Goal: Information Seeking & Learning: Learn about a topic

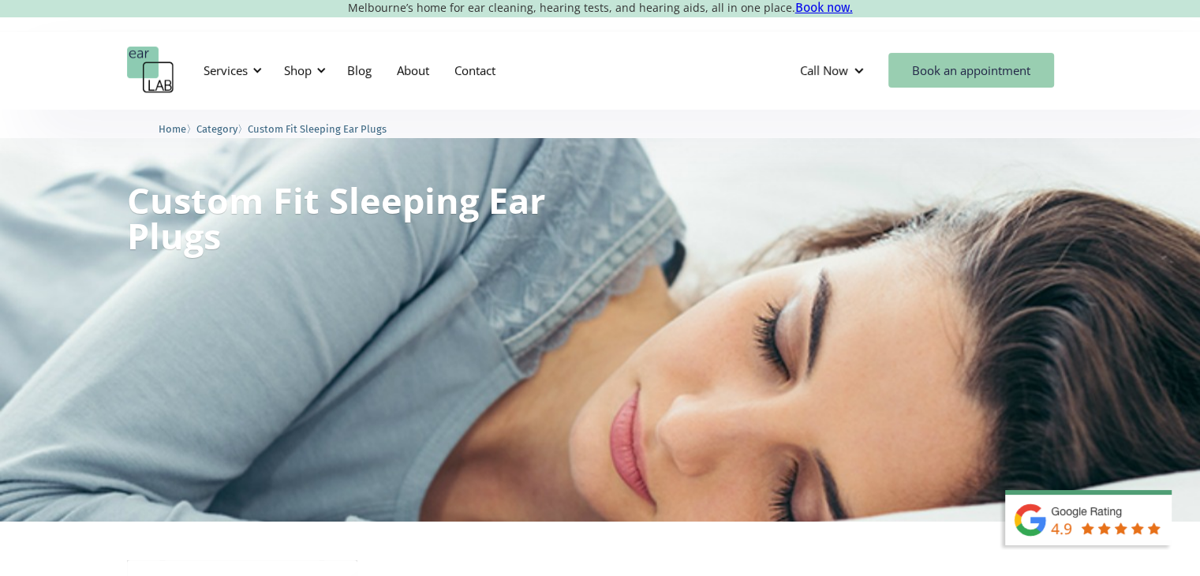
click at [945, 62] on link "Book an appointment" at bounding box center [971, 70] width 166 height 35
click at [303, 77] on div "Shop" at bounding box center [298, 70] width 28 height 16
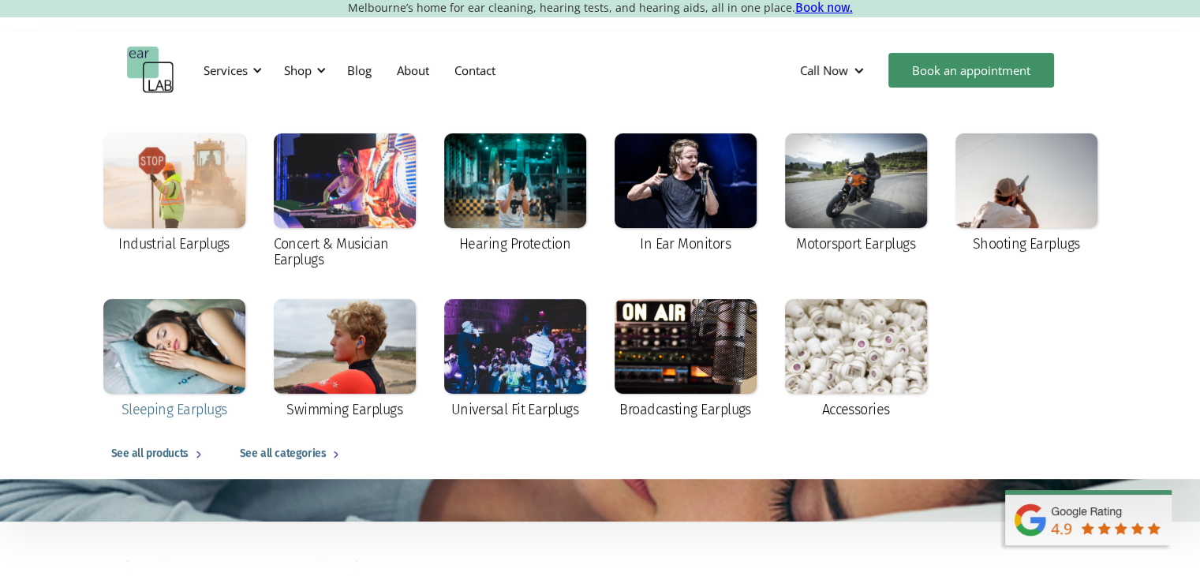
click at [180, 354] on div at bounding box center [174, 346] width 142 height 95
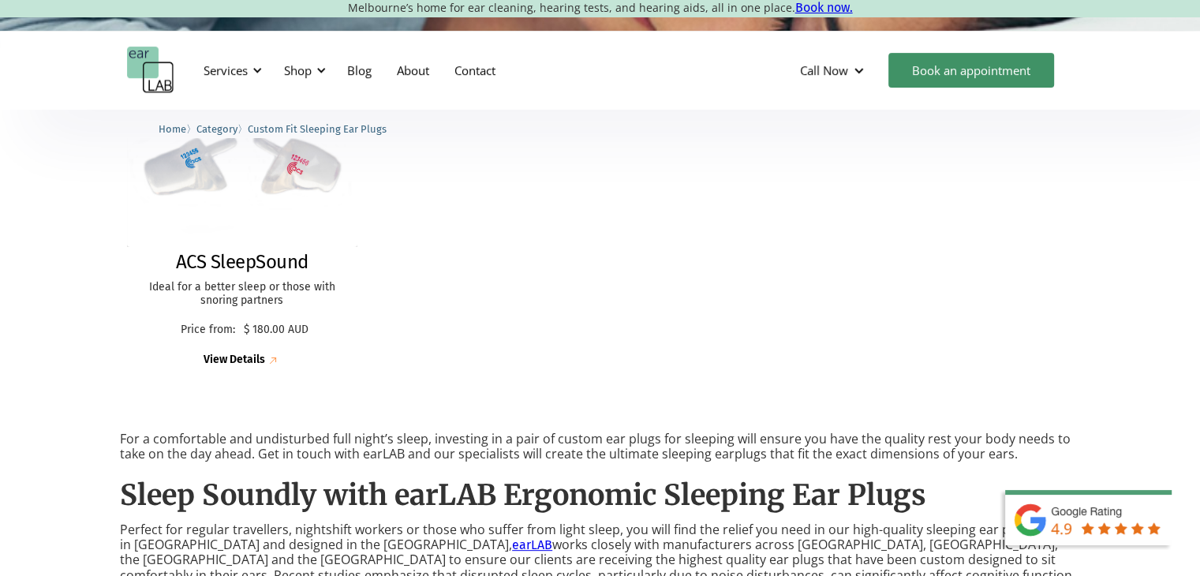
scroll to position [394, 0]
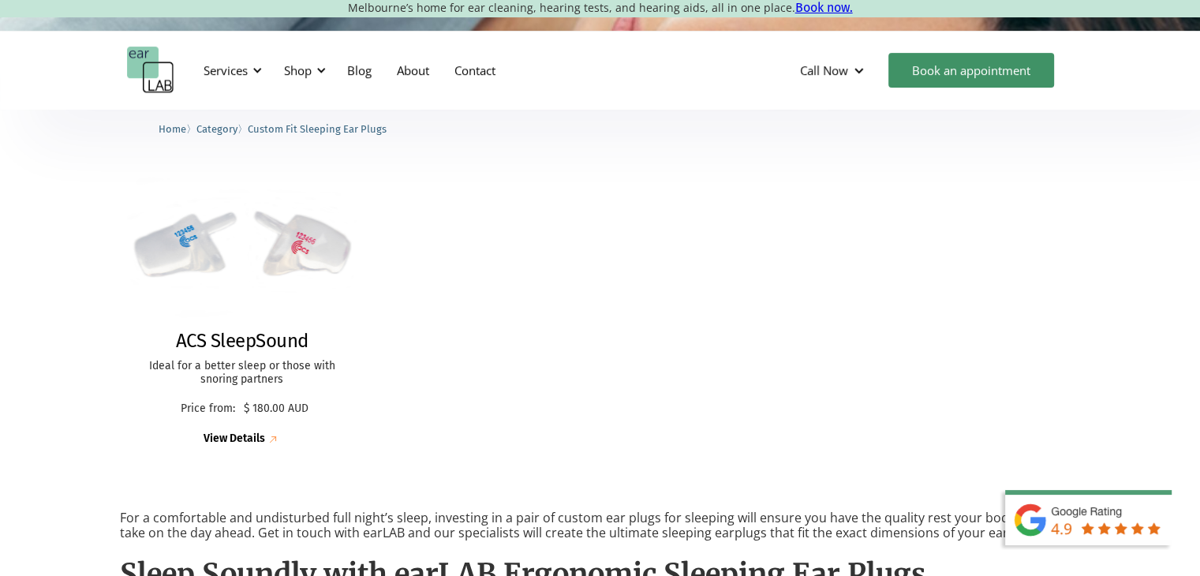
click at [257, 267] on img at bounding box center [242, 246] width 254 height 176
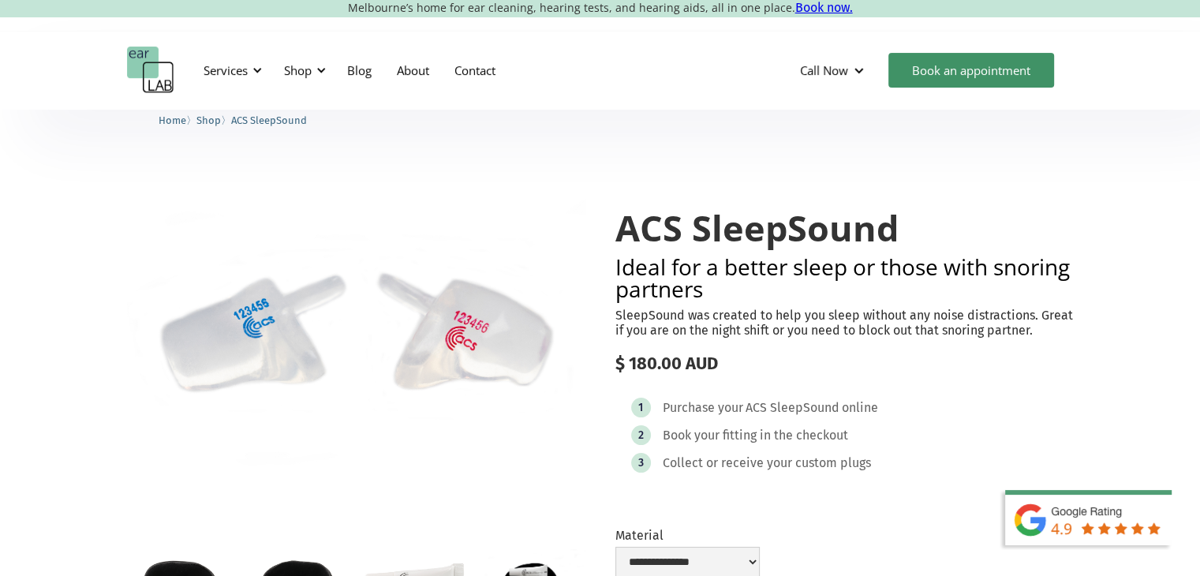
scroll to position [158, 0]
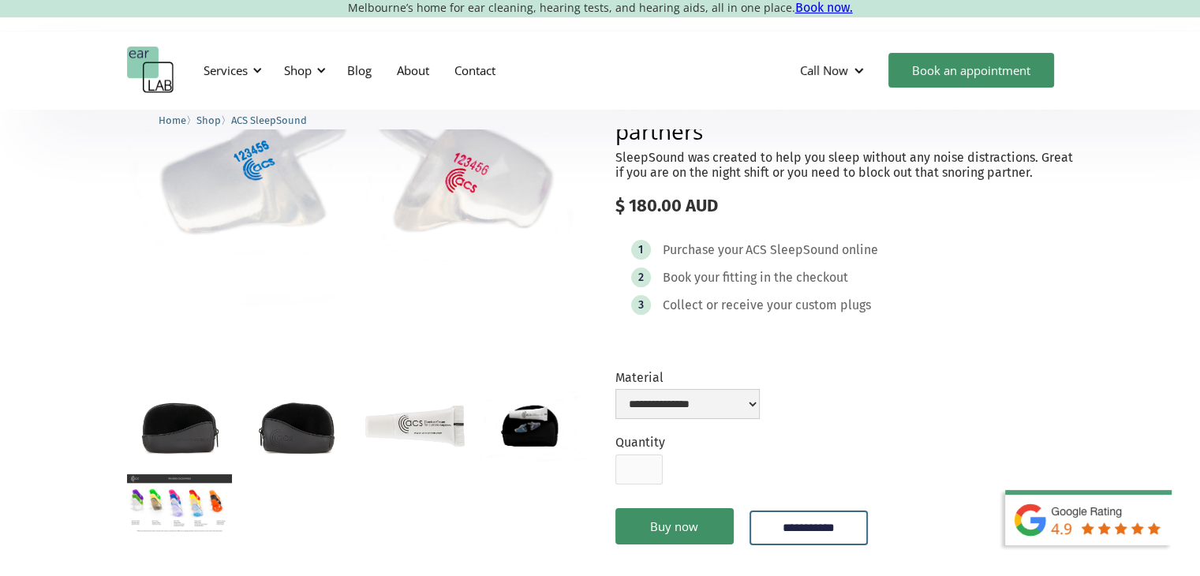
click at [193, 495] on img "open lightbox" at bounding box center [179, 503] width 105 height 59
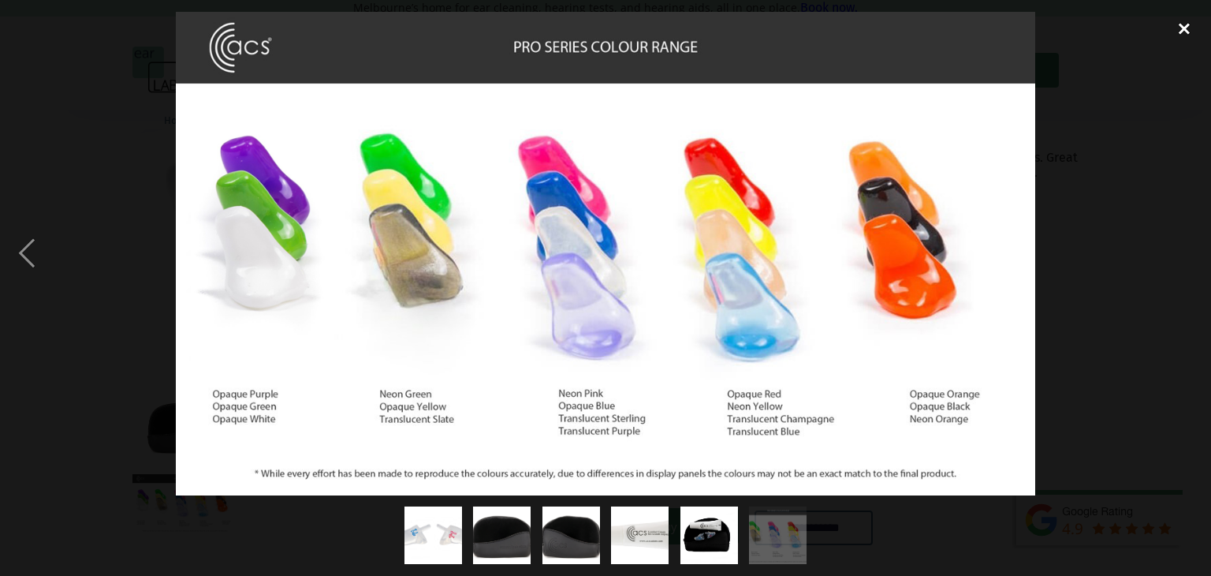
click at [1187, 27] on div "close lightbox" at bounding box center [1185, 29] width 54 height 35
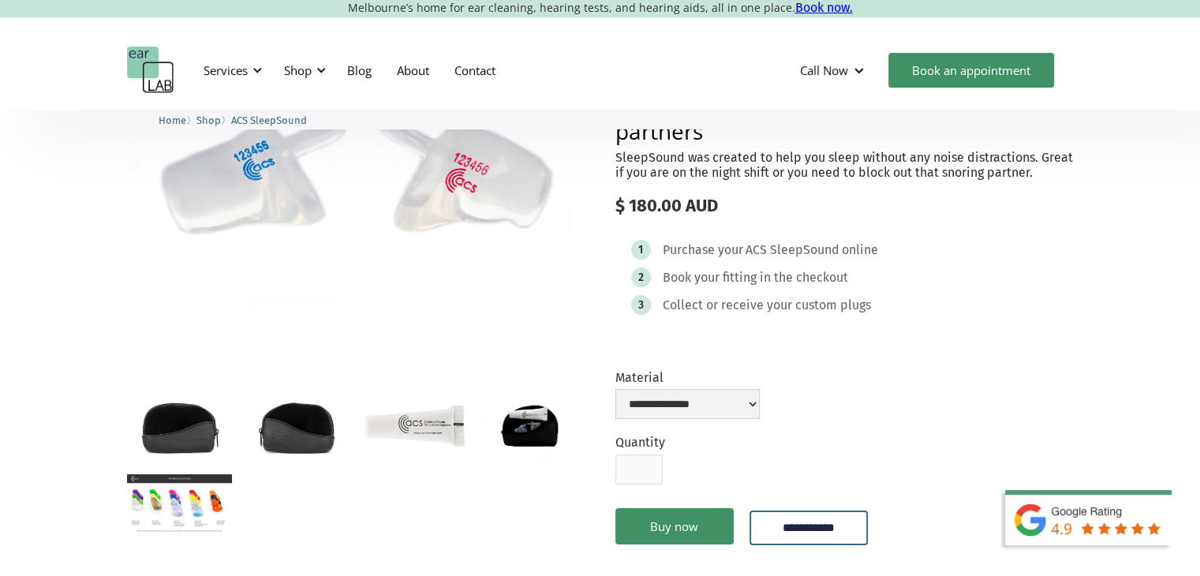
scroll to position [237, 0]
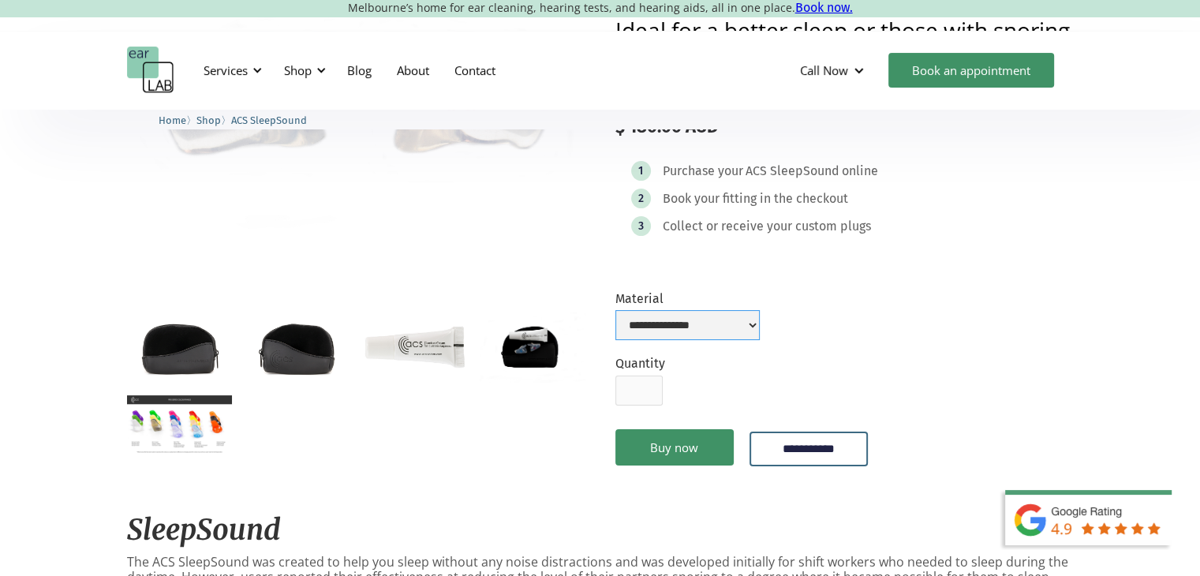
click at [718, 323] on select "**********" at bounding box center [687, 325] width 144 height 30
select select "**********"
click at [615, 310] on select "**********" at bounding box center [687, 325] width 144 height 30
click at [412, 345] on img "open lightbox" at bounding box center [414, 346] width 105 height 69
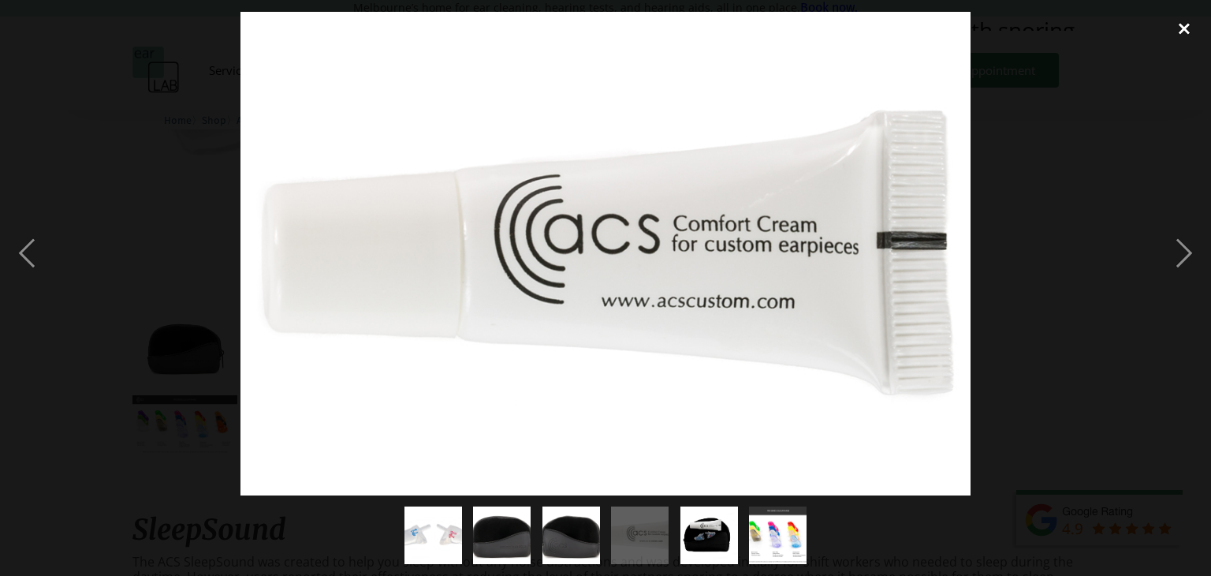
click at [1190, 32] on div "close lightbox" at bounding box center [1185, 29] width 54 height 35
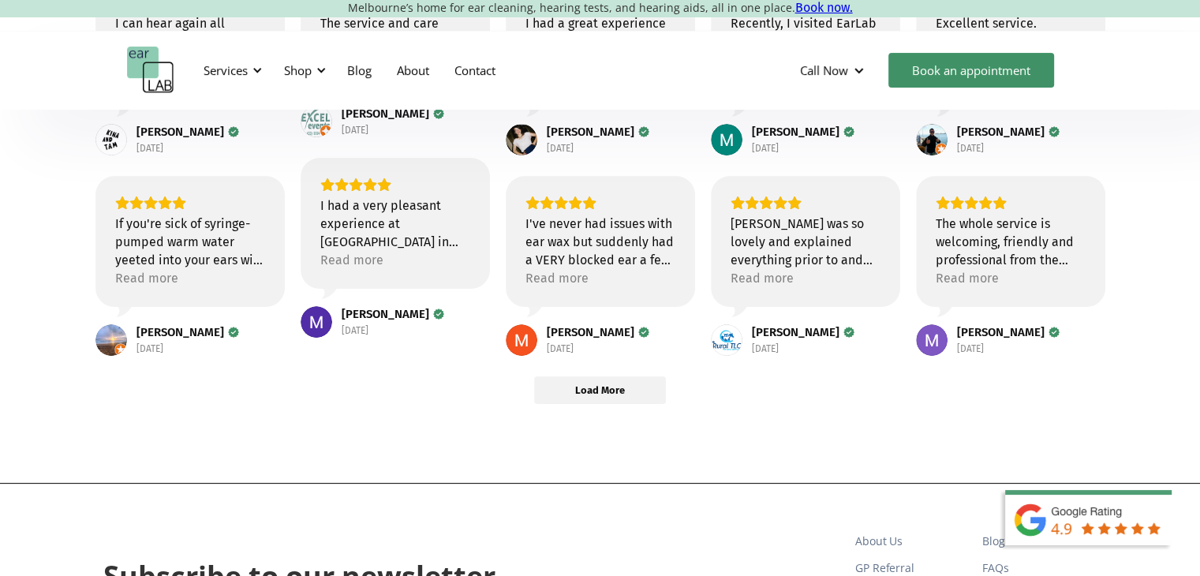
scroll to position [394, 0]
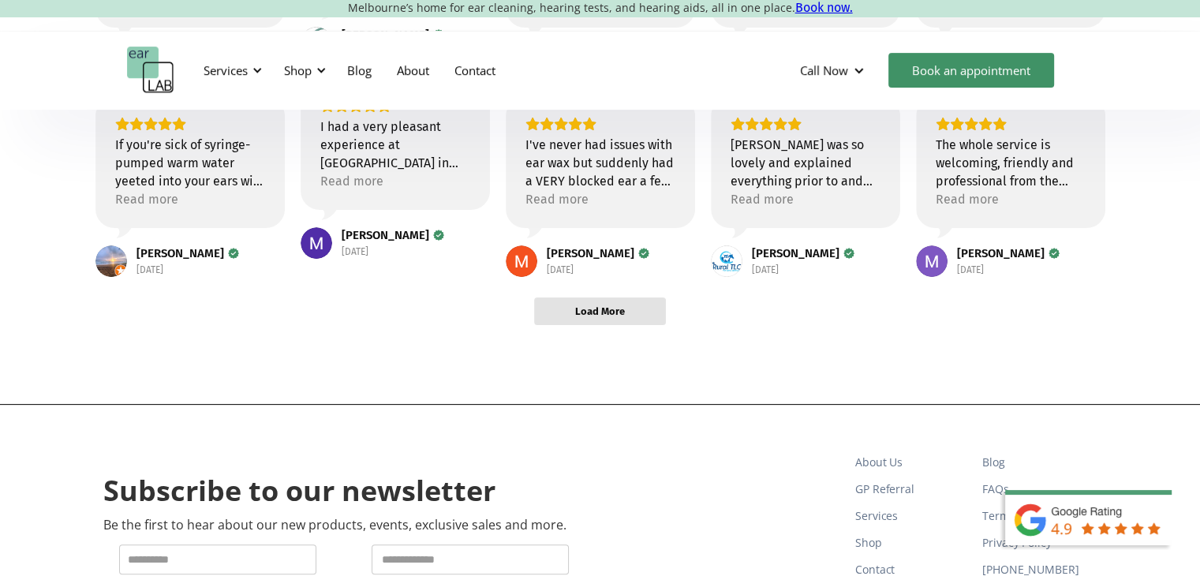
click at [623, 314] on span "Load More" at bounding box center [600, 310] width 50 height 13
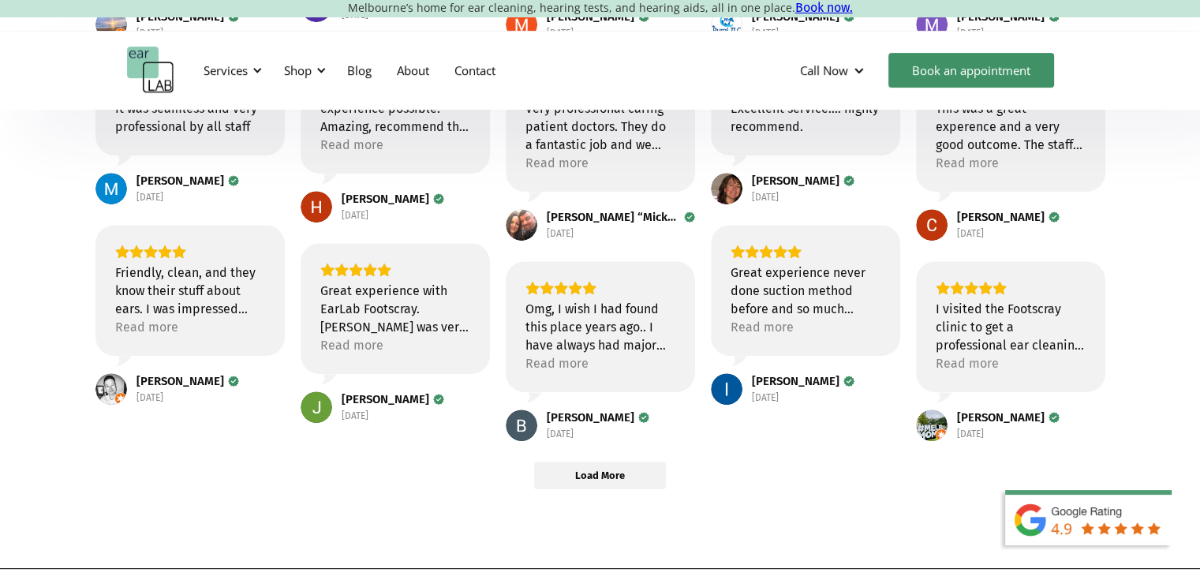
scroll to position [710, 0]
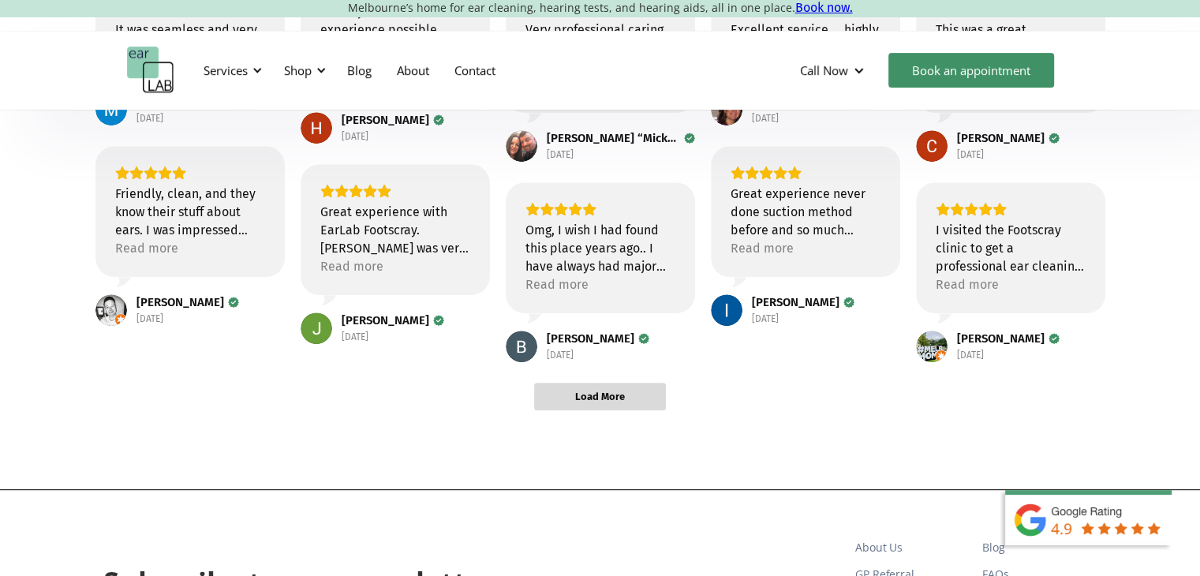
click at [621, 401] on span "Load More" at bounding box center [600, 396] width 50 height 13
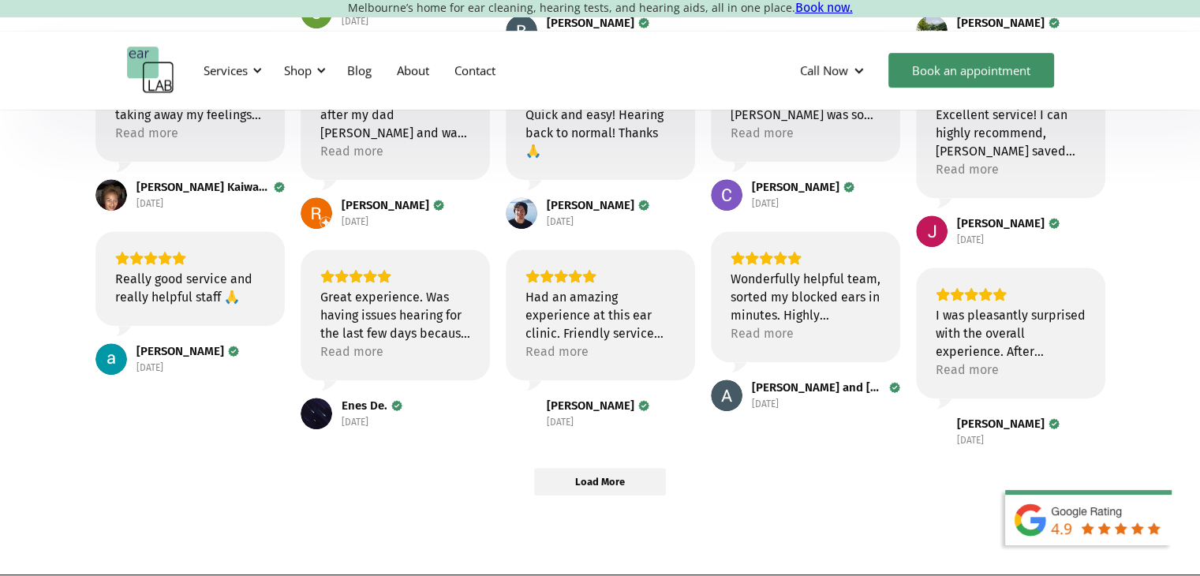
scroll to position [1183, 0]
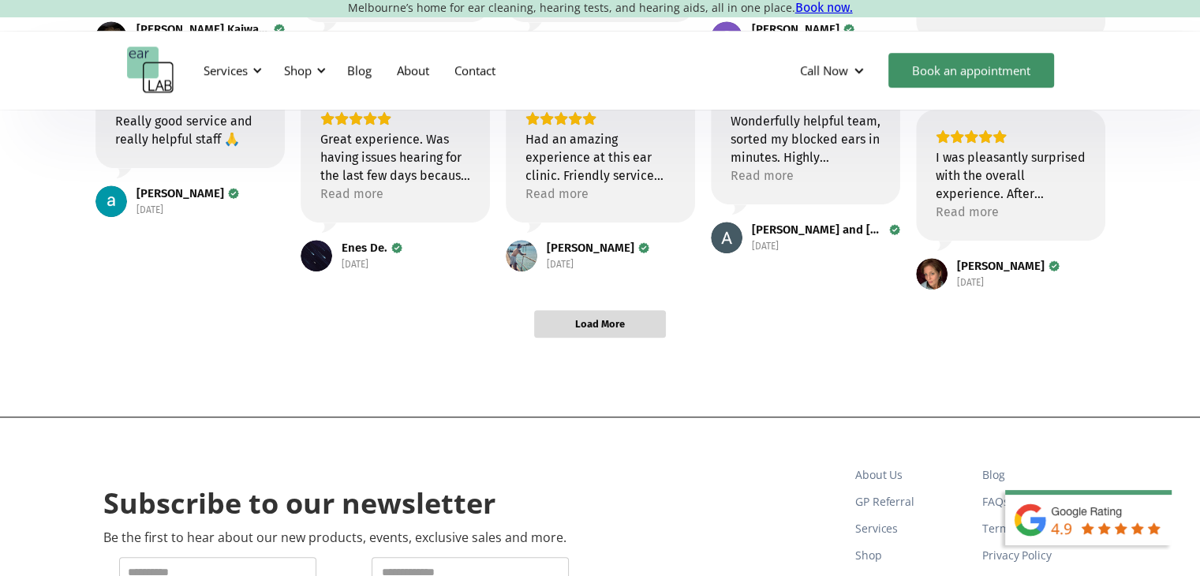
click at [602, 323] on span "Load More" at bounding box center [600, 323] width 50 height 13
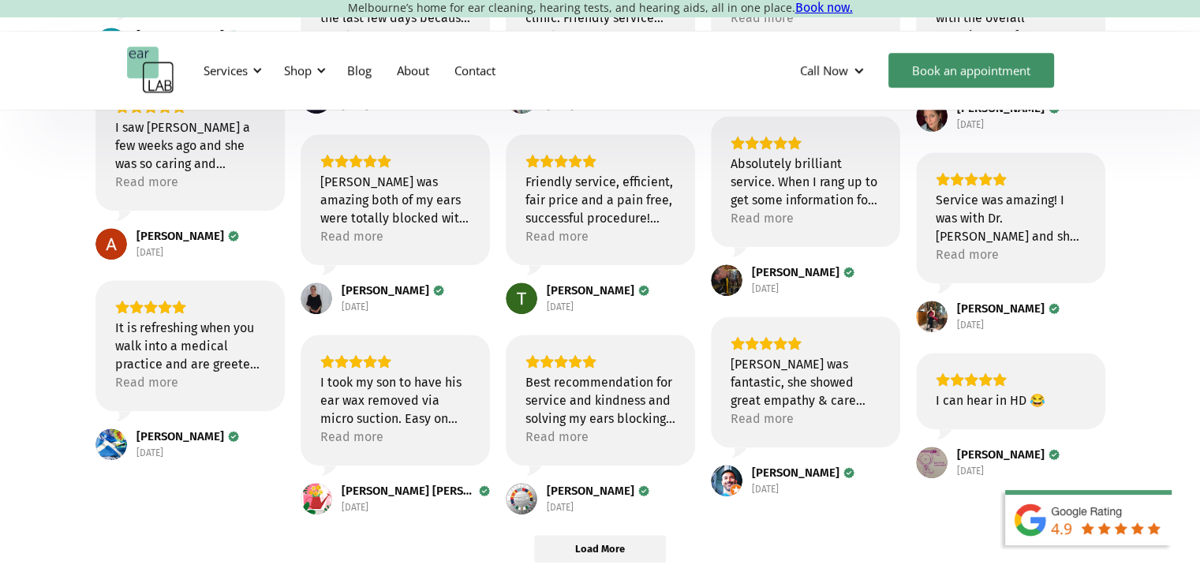
scroll to position [1262, 0]
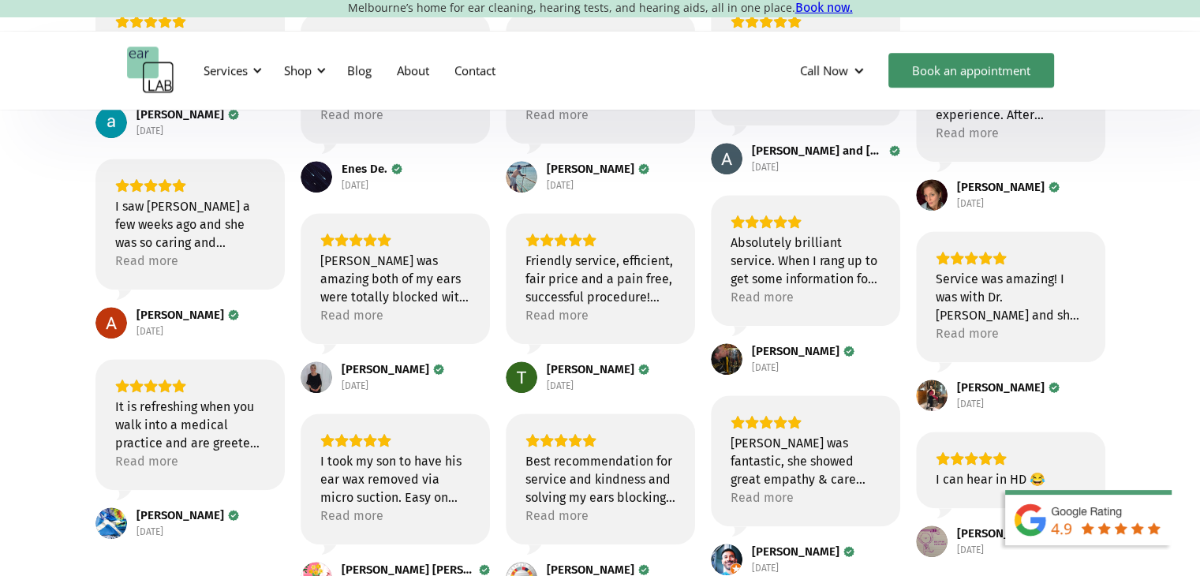
click at [596, 443] on div "Rating: 5.0 out of 5" at bounding box center [600, 440] width 150 height 14
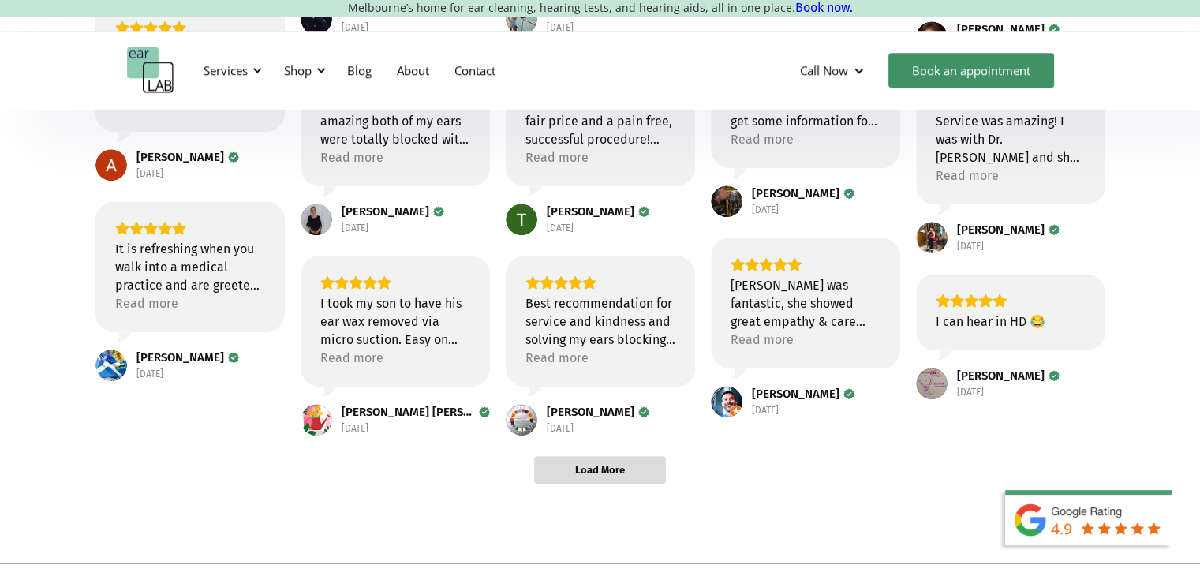
click at [612, 471] on span "Load More" at bounding box center [600, 469] width 50 height 13
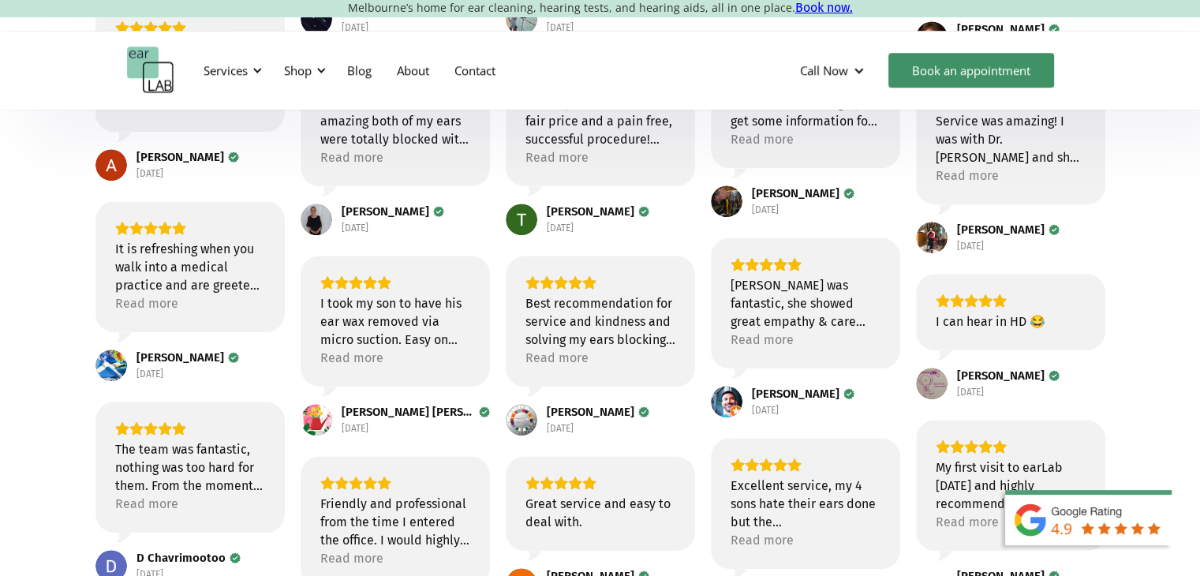
scroll to position [1893, 0]
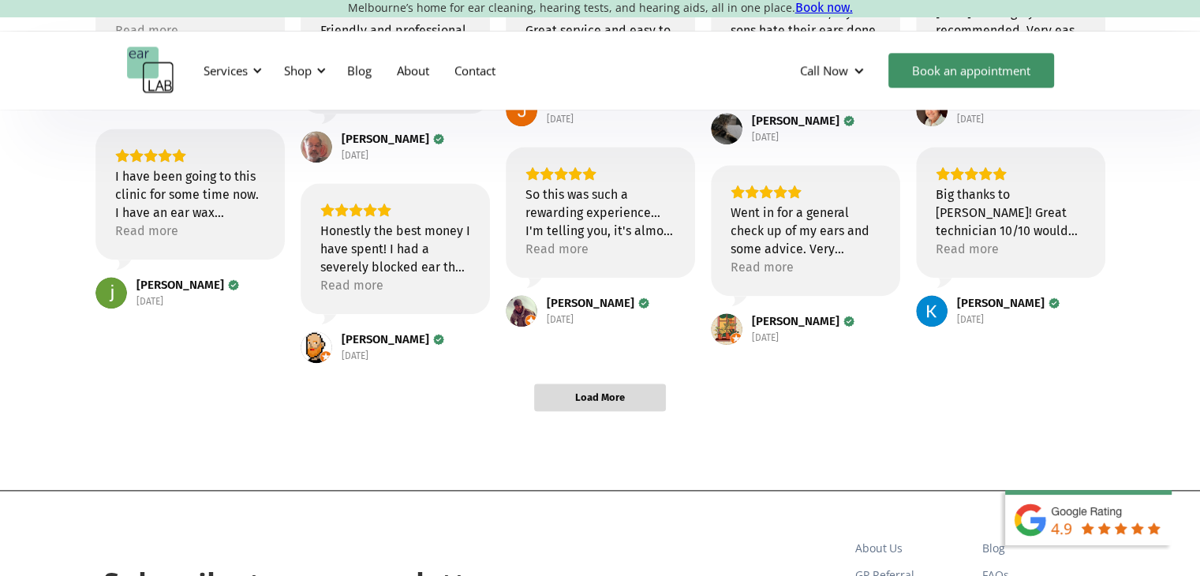
click at [614, 394] on span "Load More" at bounding box center [600, 396] width 50 height 13
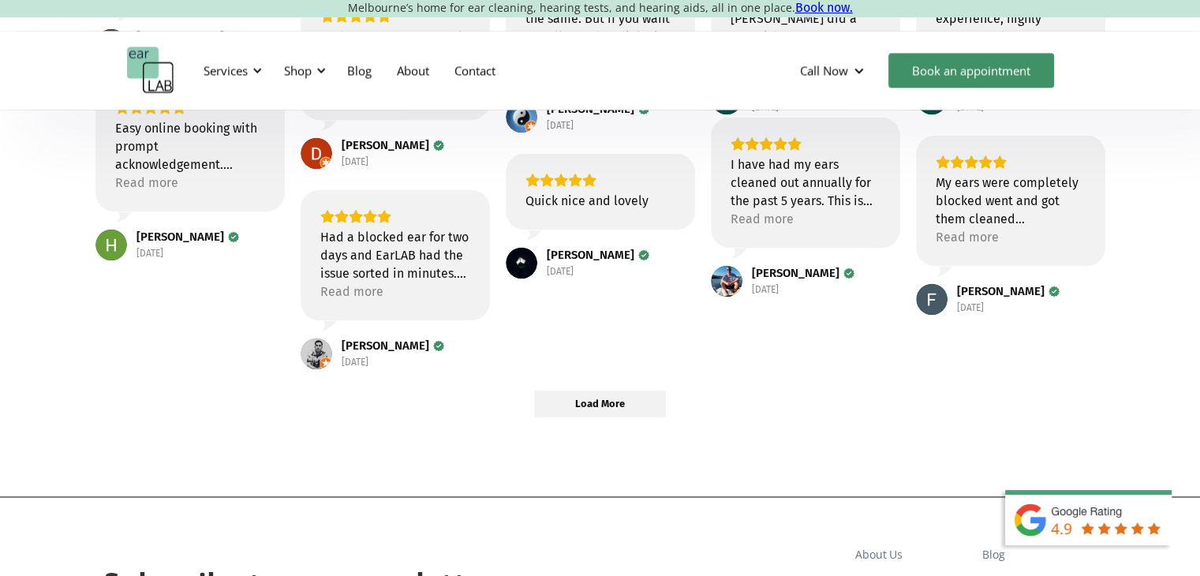
scroll to position [2366, 0]
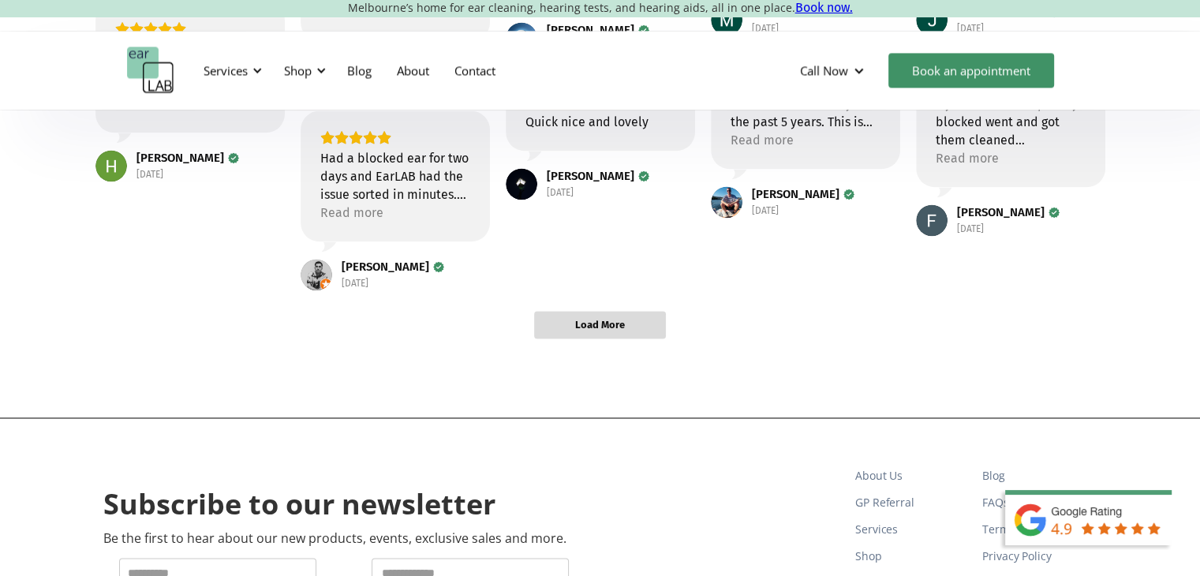
click at [608, 334] on span "Load More" at bounding box center [600, 325] width 130 height 26
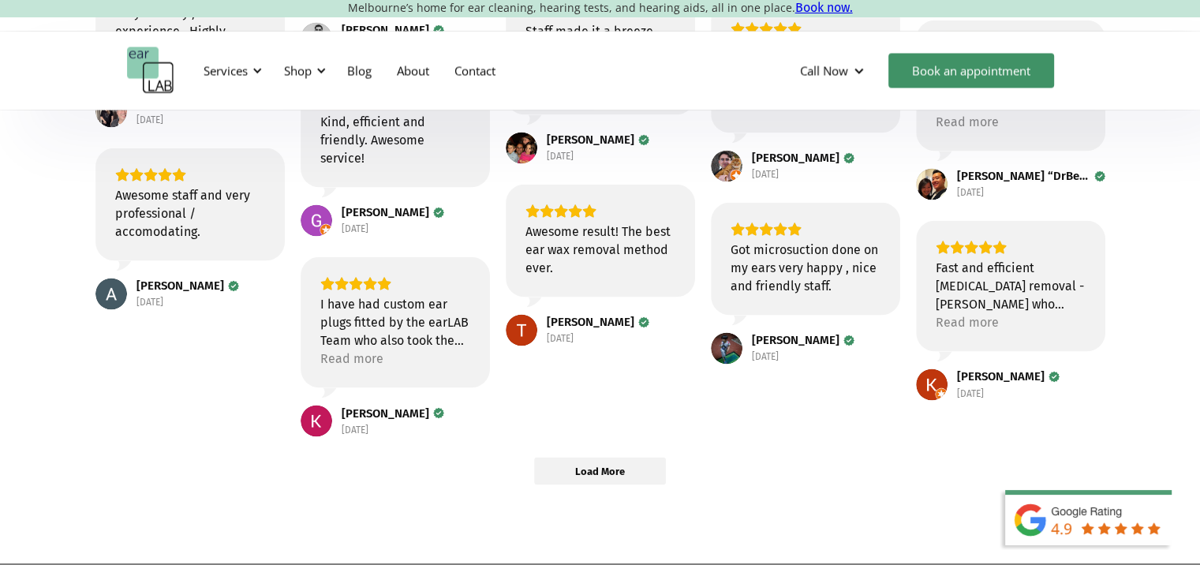
scroll to position [2761, 0]
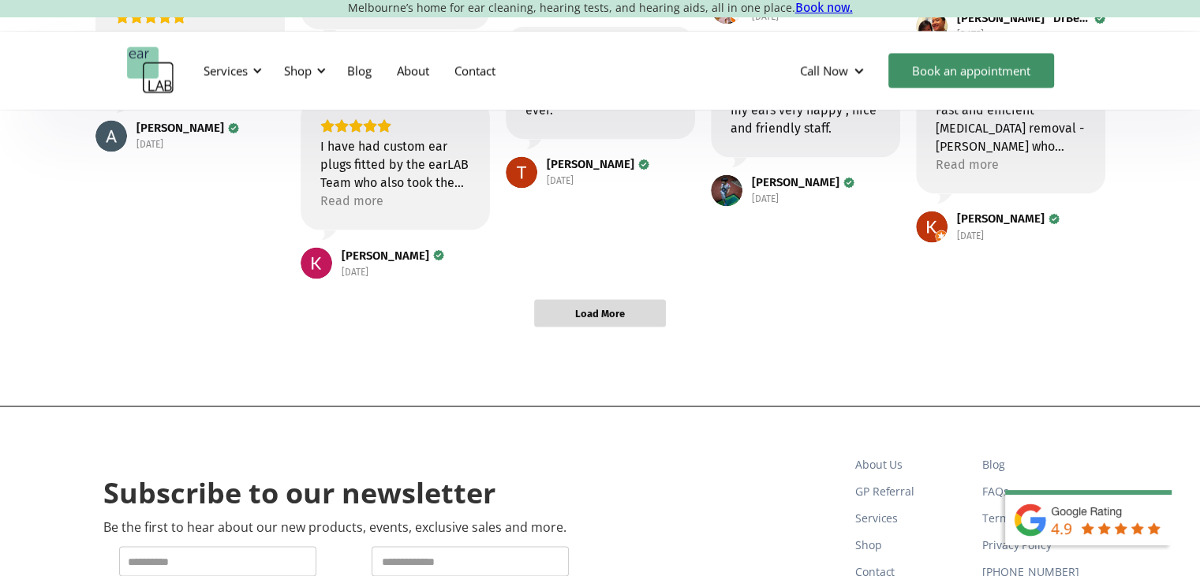
click at [605, 312] on span "Load More" at bounding box center [600, 312] width 50 height 13
